Goal: Task Accomplishment & Management: Use online tool/utility

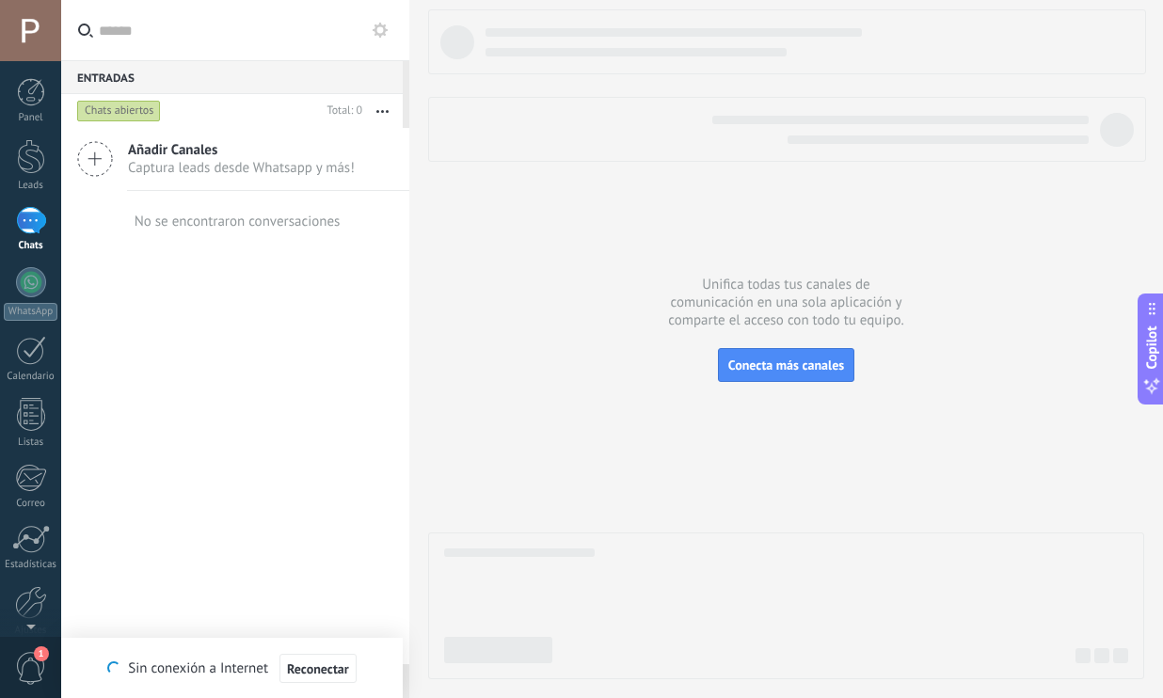
click at [671, 333] on div at bounding box center [786, 344] width 716 height 670
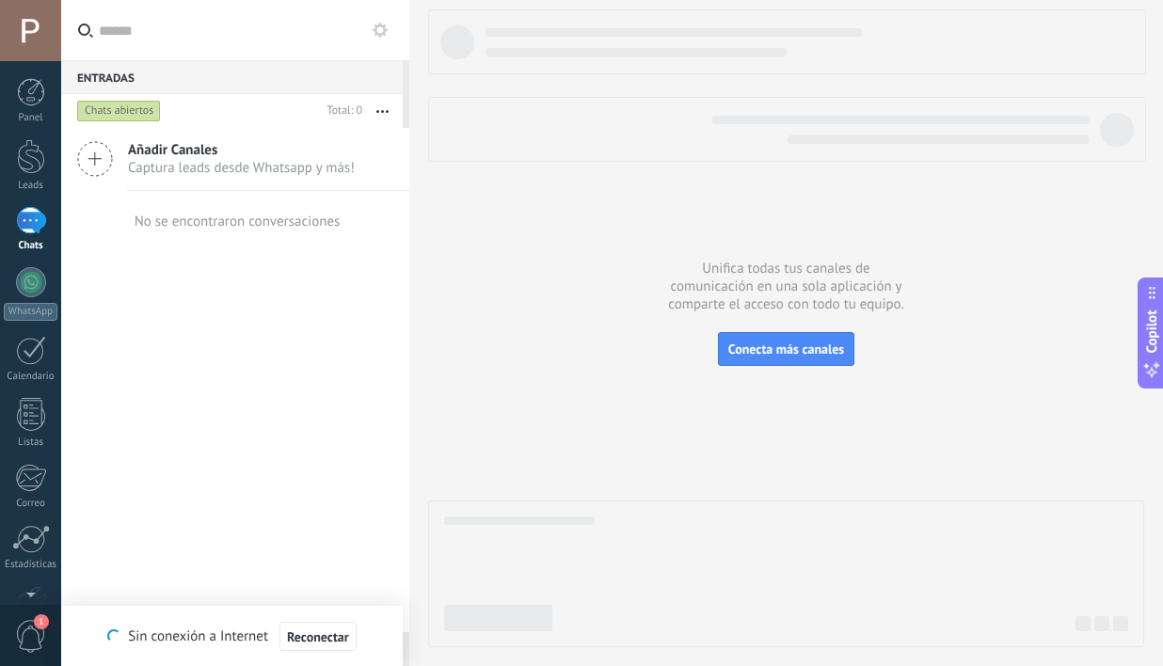
click at [119, 103] on div "Chats abiertos" at bounding box center [119, 111] width 84 height 23
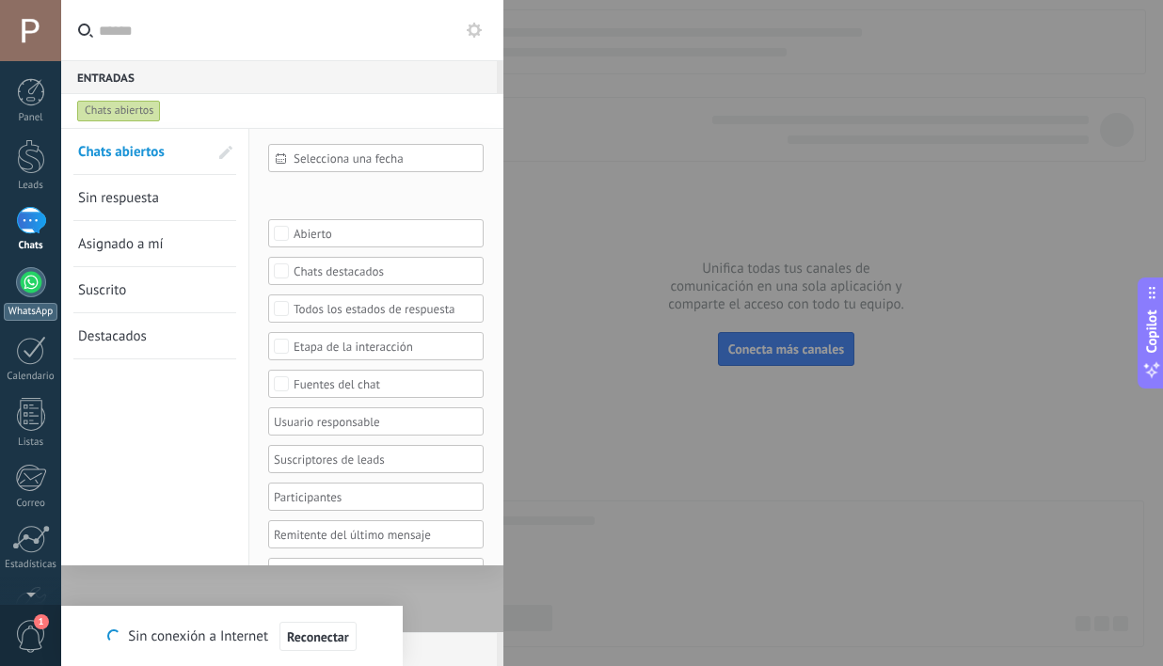
click at [44, 290] on link "WhatsApp" at bounding box center [30, 294] width 61 height 54
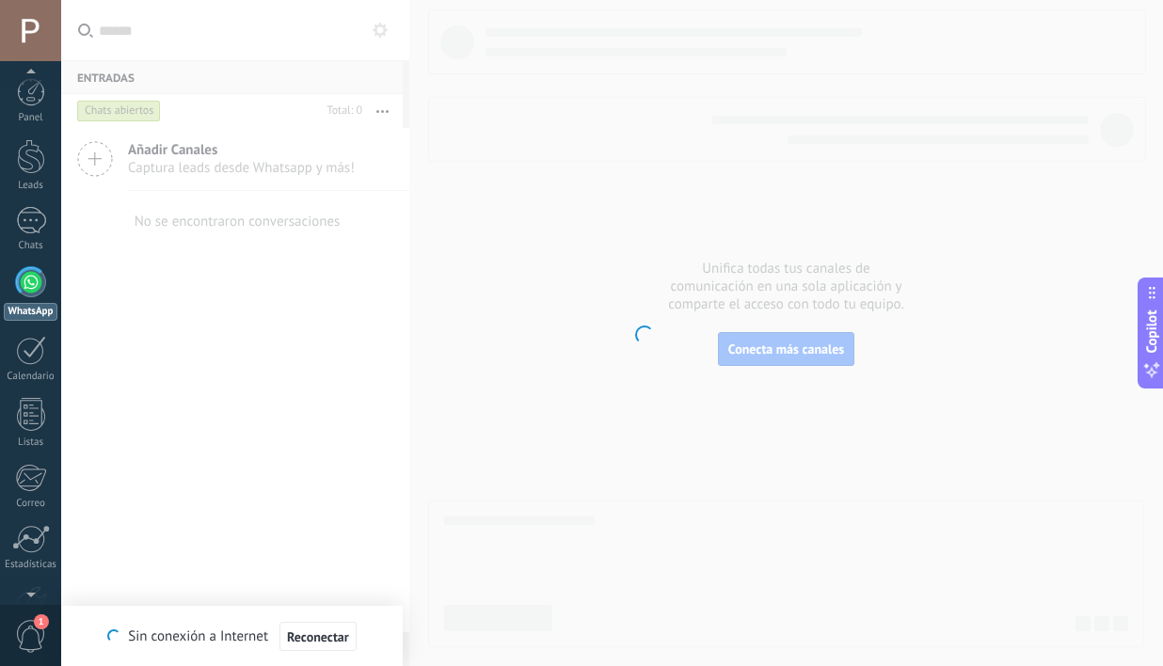
scroll to position [23, 0]
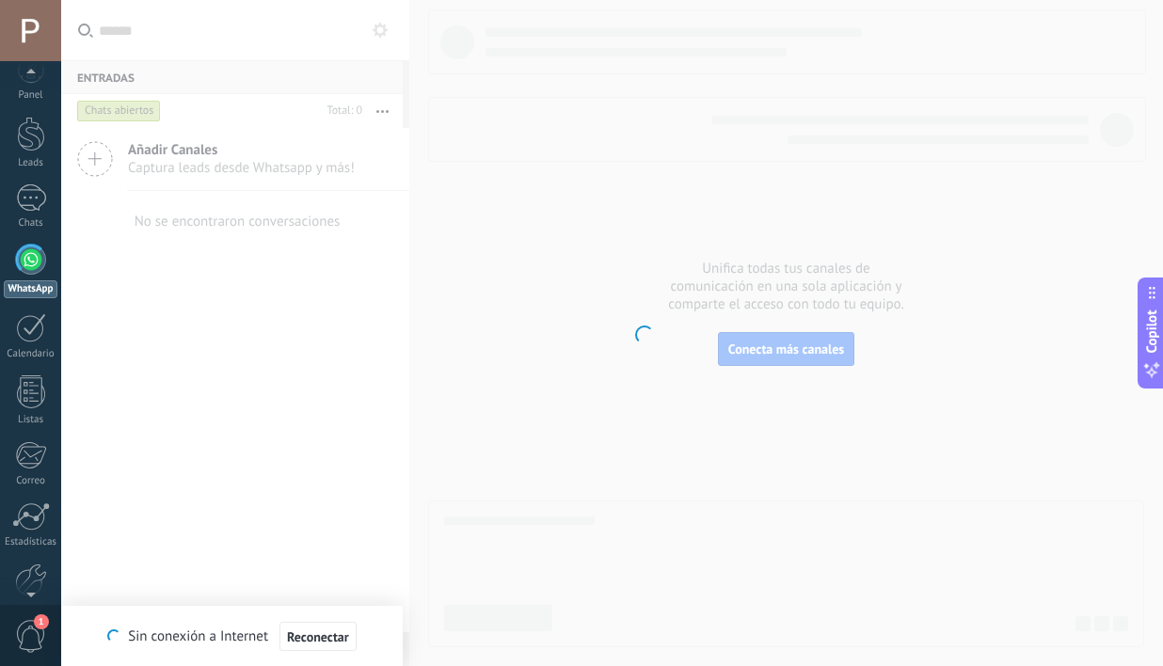
click at [32, 632] on span "1" at bounding box center [31, 636] width 32 height 33
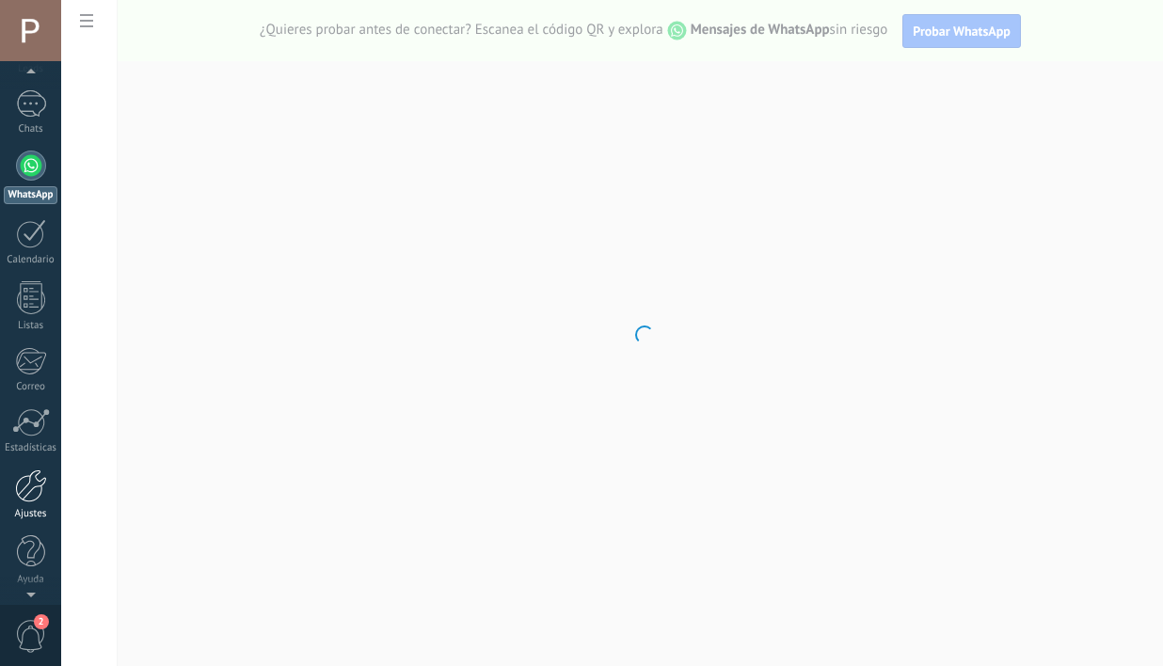
click at [38, 485] on div at bounding box center [31, 485] width 32 height 33
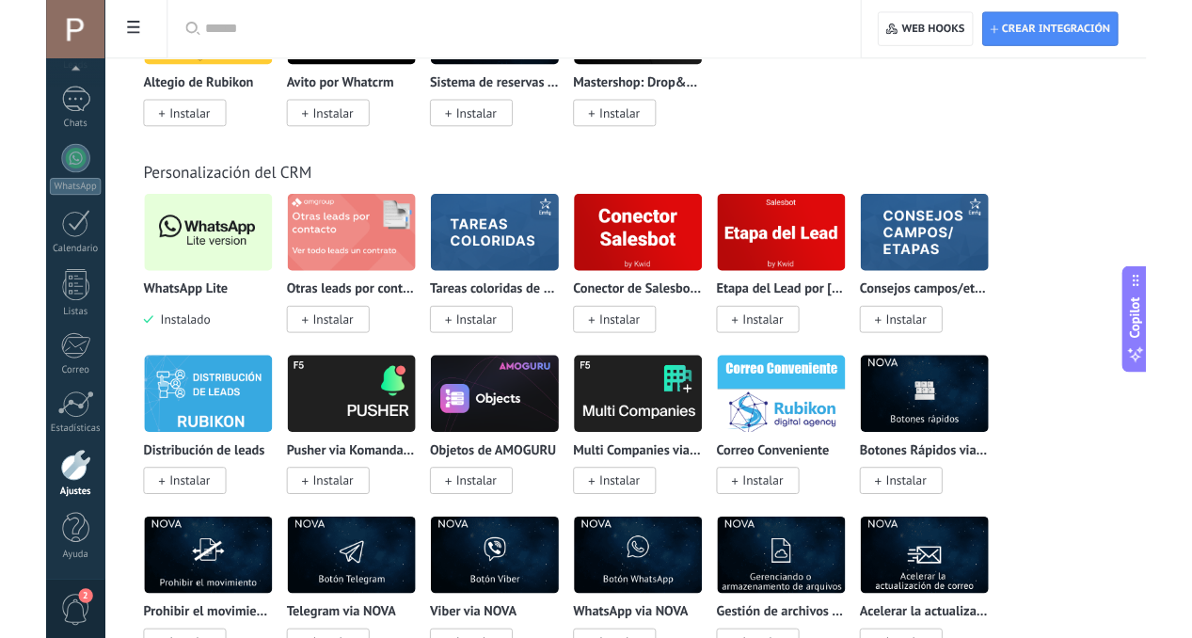
scroll to position [4515, 0]
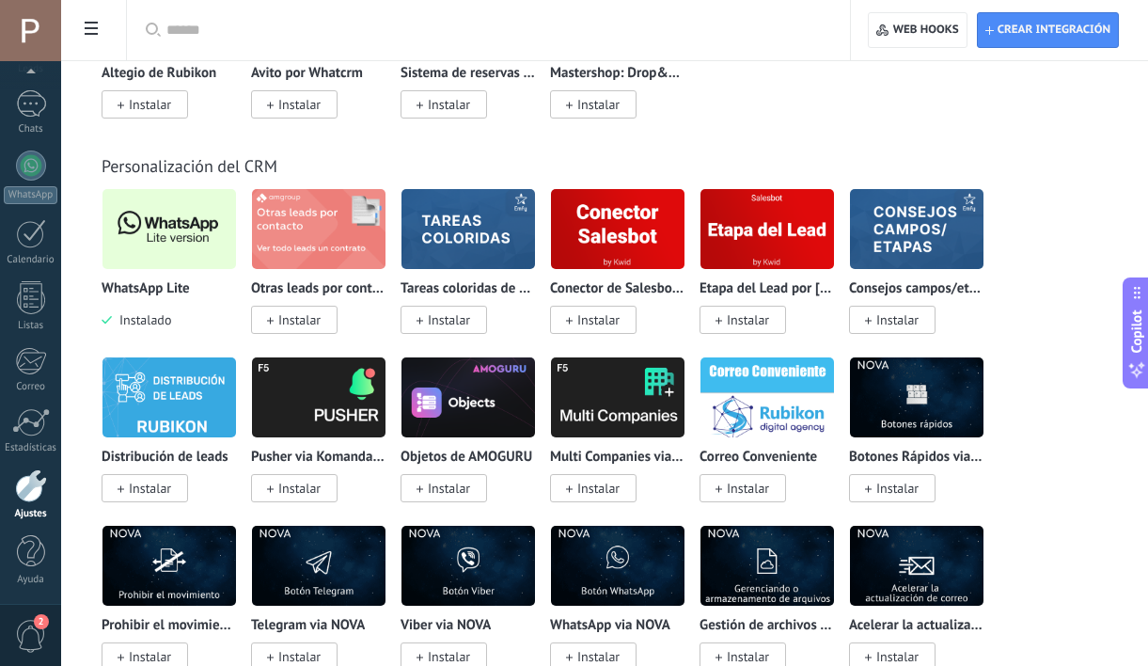
click at [190, 244] on img at bounding box center [170, 228] width 134 height 91
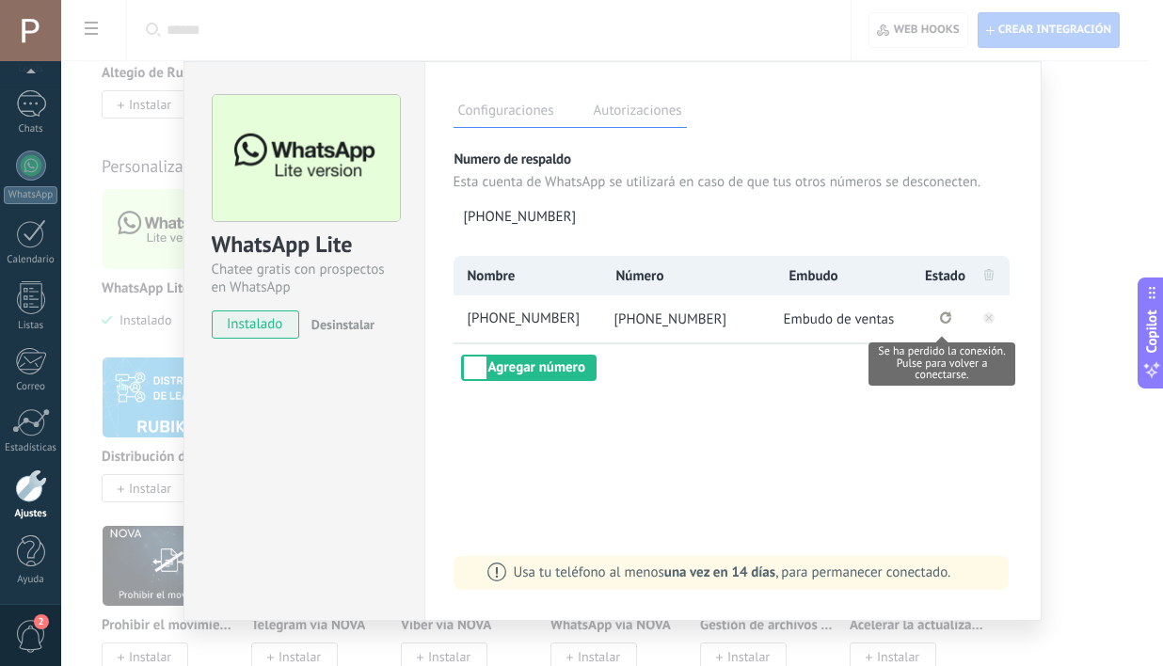
click at [940, 318] on icon "Se ha perdido la conexión. Pulse para volver a conectarse." at bounding box center [945, 317] width 11 height 12
click at [1098, 437] on div "WhatsApp Lite Chatee gratis con prospectos en WhatsApp instalado Desinstalar Co…" at bounding box center [611, 333] width 1101 height 666
